Goal: Transaction & Acquisition: Book appointment/travel/reservation

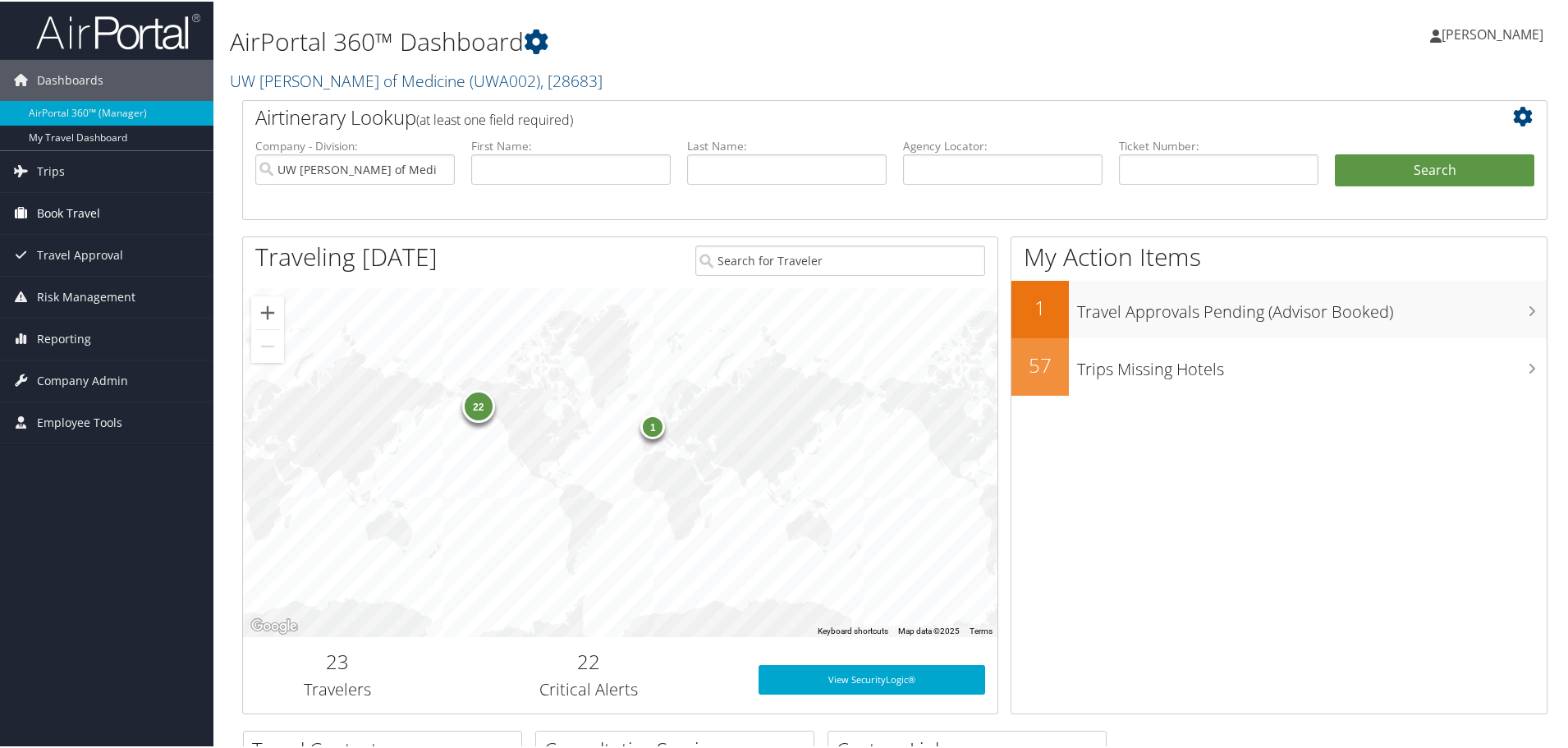
click at [70, 214] on span "Book Travel" at bounding box center [68, 211] width 63 height 41
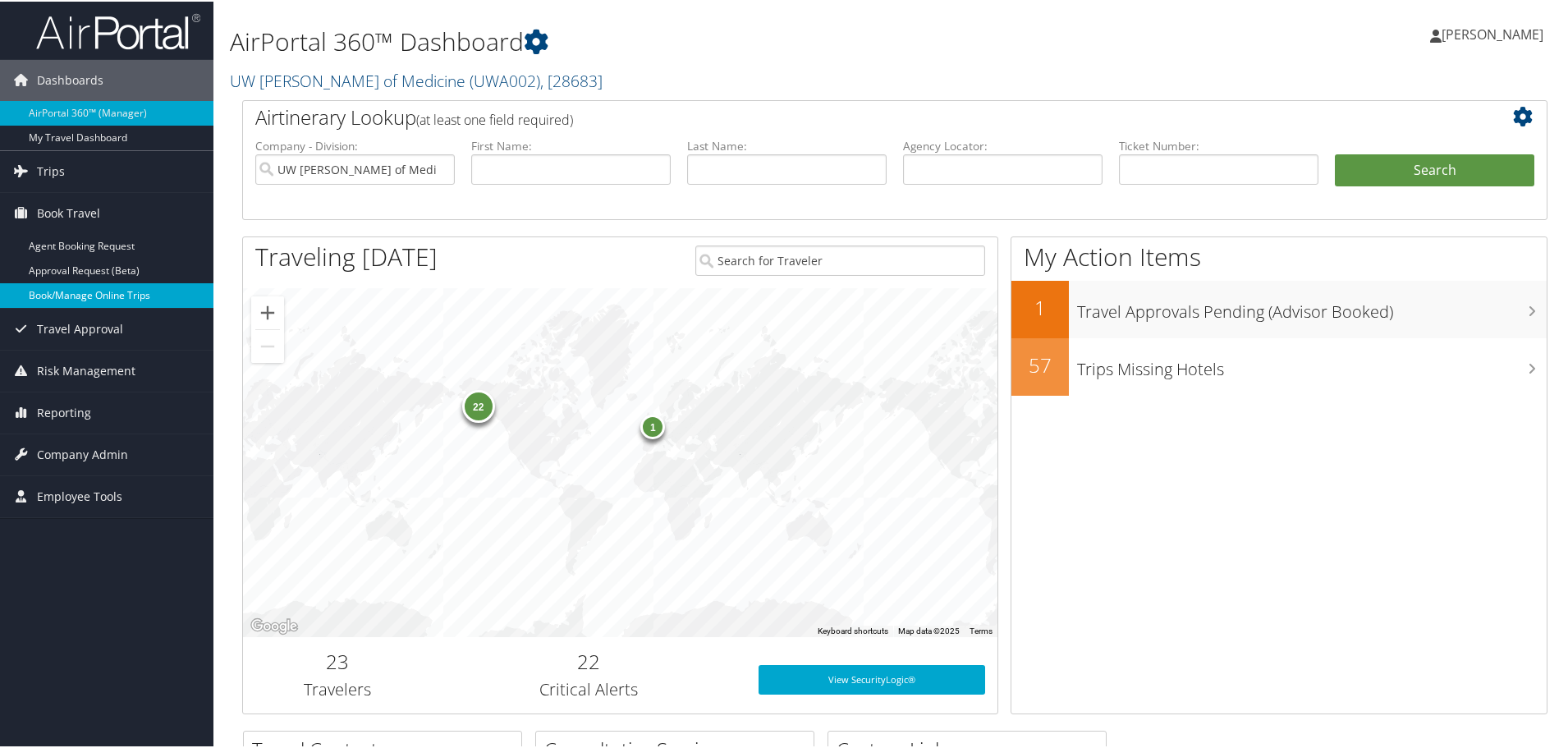
click at [88, 300] on link "Book/Manage Online Trips" at bounding box center [106, 294] width 214 height 25
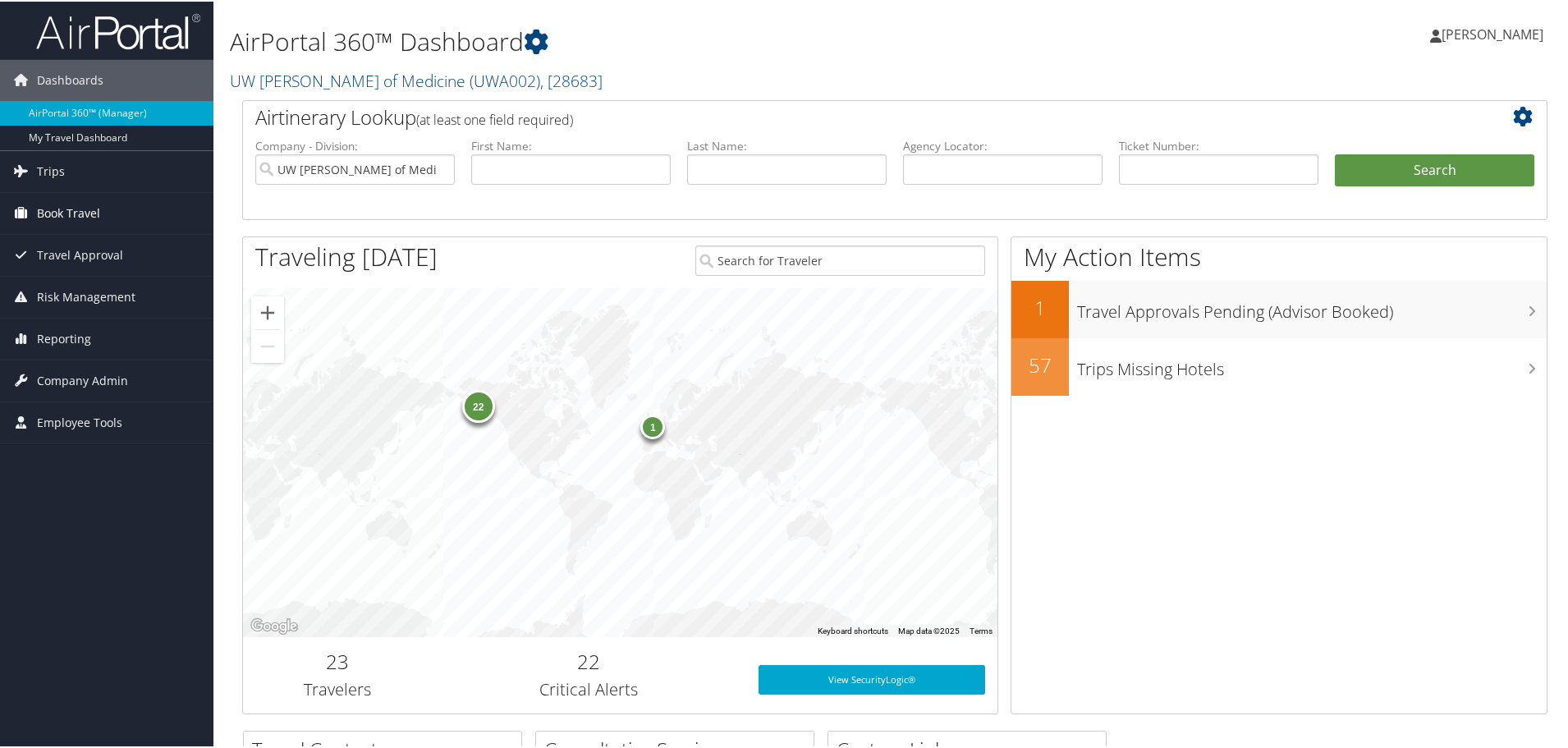
click at [47, 203] on span "Book Travel" at bounding box center [68, 211] width 63 height 41
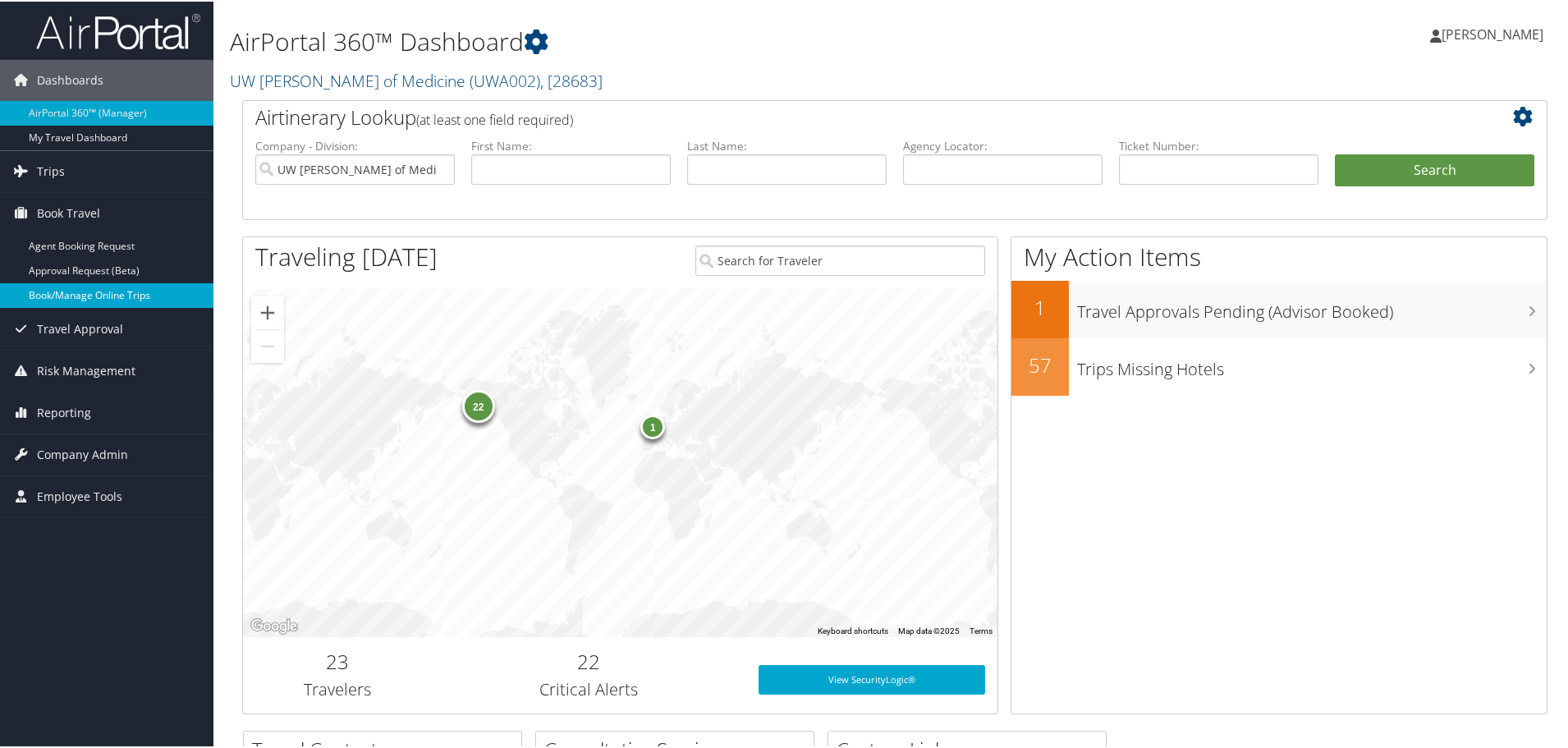
click at [59, 292] on link "Book/Manage Online Trips" at bounding box center [106, 294] width 214 height 25
